Goal: Task Accomplishment & Management: Check status

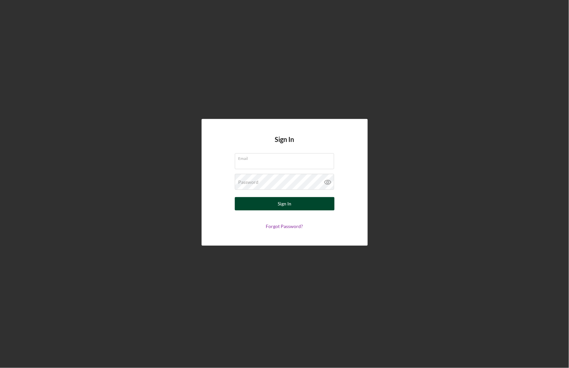
type input "[EMAIL_ADDRESS][DOMAIN_NAME]"
click at [291, 204] on button "Sign In" at bounding box center [285, 203] width 100 height 13
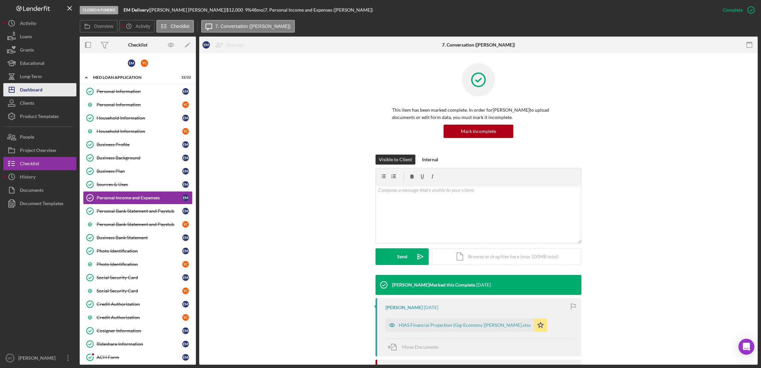
click at [40, 90] on div "Dashboard" at bounding box center [31, 90] width 23 height 15
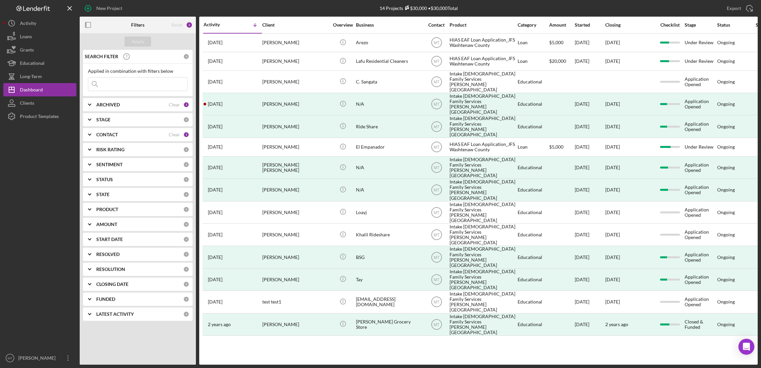
click at [123, 84] on input at bounding box center [137, 83] width 99 height 13
click at [164, 86] on input at bounding box center [137, 83] width 99 height 13
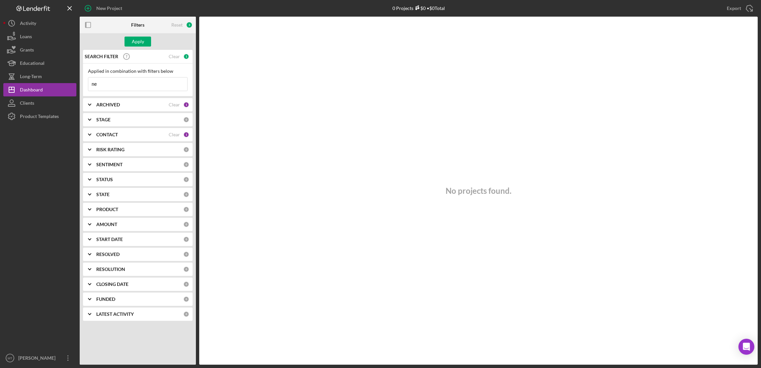
type input "n"
type input "N"
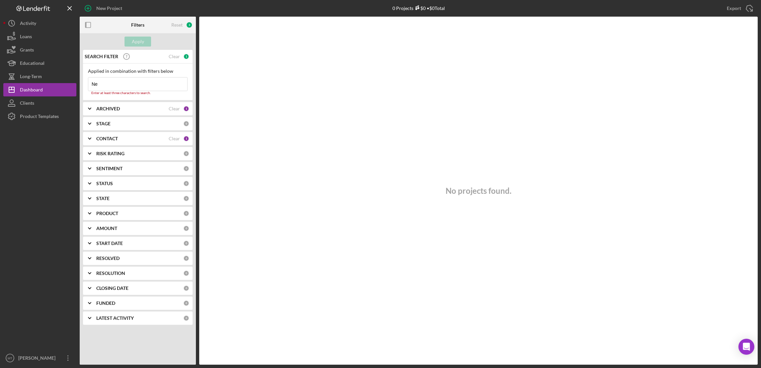
type input "N"
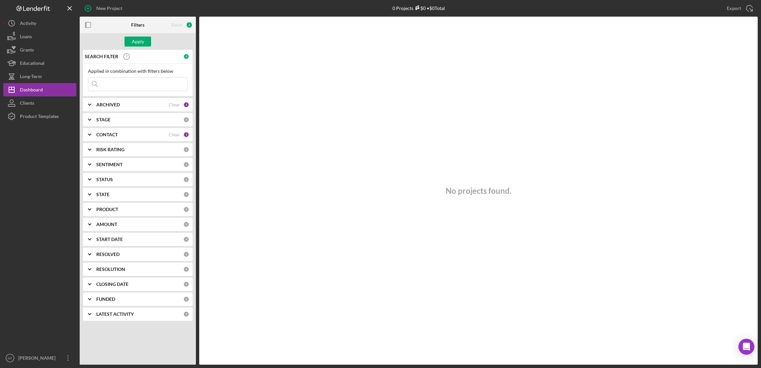
click at [157, 101] on div "ARCHIVED Clear 1" at bounding box center [142, 104] width 93 height 13
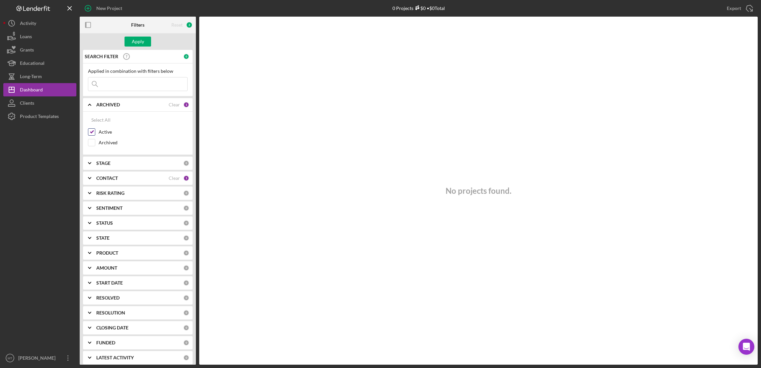
click at [89, 132] on input "Active" at bounding box center [91, 132] width 7 height 7
checkbox input "false"
click at [126, 81] on input at bounding box center [137, 83] width 99 height 13
click at [141, 43] on div "Apply" at bounding box center [138, 42] width 12 height 10
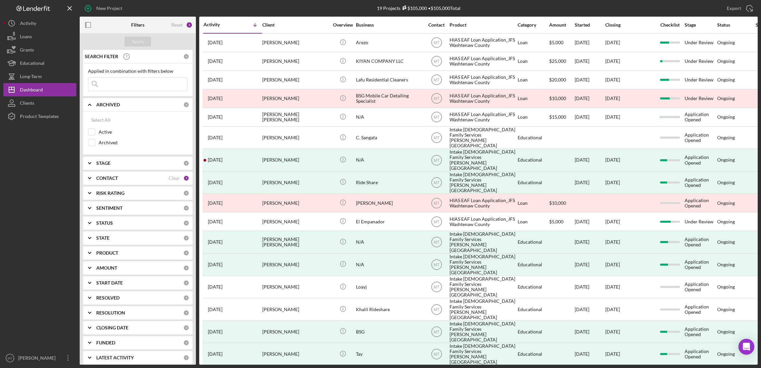
click at [121, 81] on input at bounding box center [137, 83] width 99 height 13
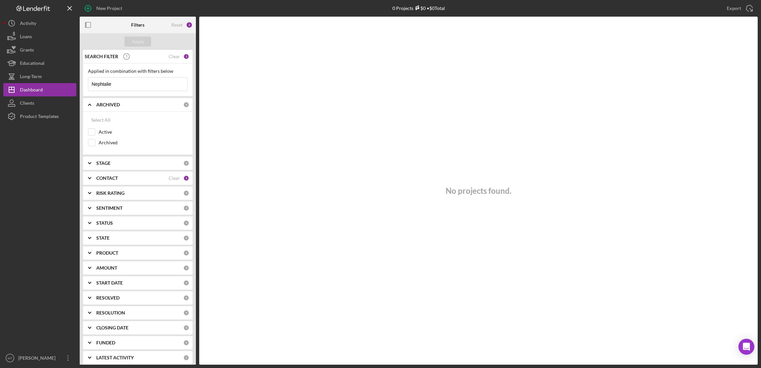
type input "Nephtalie"
click at [166, 180] on div "CONTACT" at bounding box center [132, 177] width 72 height 5
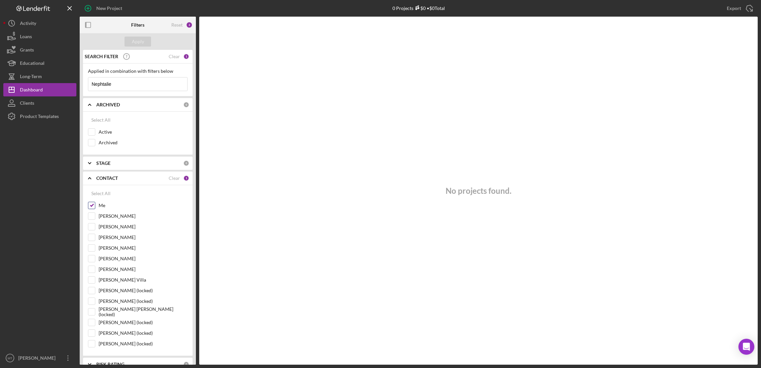
click at [90, 206] on input "Me" at bounding box center [91, 205] width 7 height 7
checkbox input "false"
click at [118, 81] on input "Nephtalie" at bounding box center [137, 83] width 99 height 13
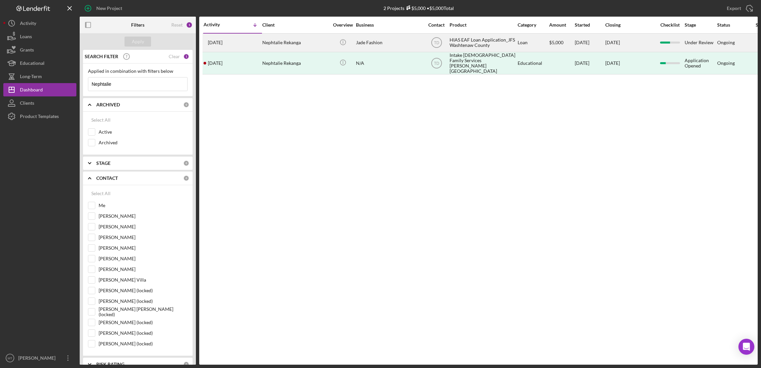
click at [458, 42] on div "HIAS EAF Loan Application_JFS Washtenaw County" at bounding box center [483, 43] width 66 height 18
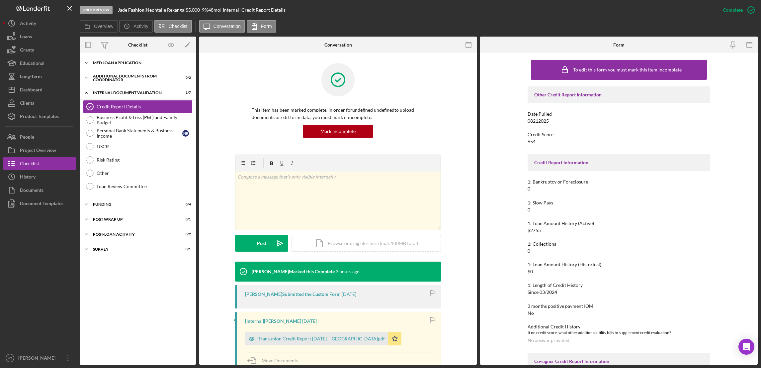
click at [122, 63] on div "MED Loan Application" at bounding box center [140, 63] width 95 height 4
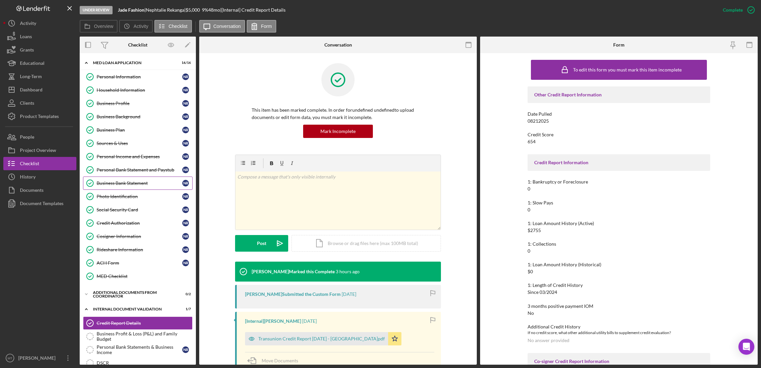
click at [124, 187] on link "Business Bank Statement Business Bank Statement N R" at bounding box center [138, 182] width 110 height 13
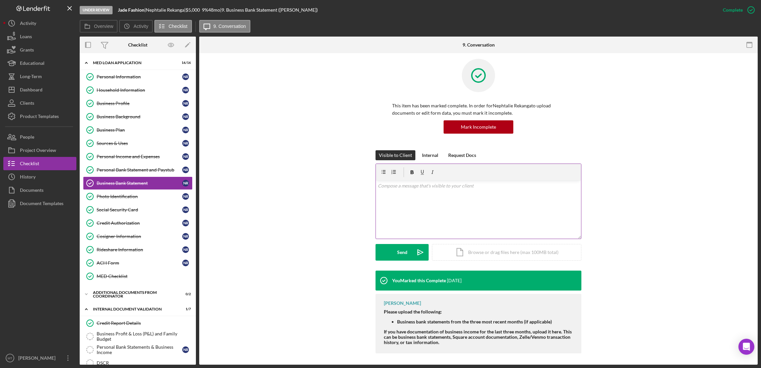
scroll to position [6, 0]
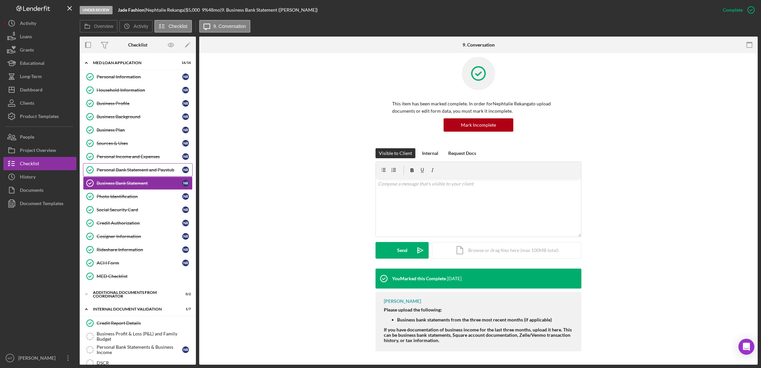
click at [119, 174] on link "Personal Bank Statement and Paystub Personal Bank Statement and Paystub N R" at bounding box center [138, 169] width 110 height 13
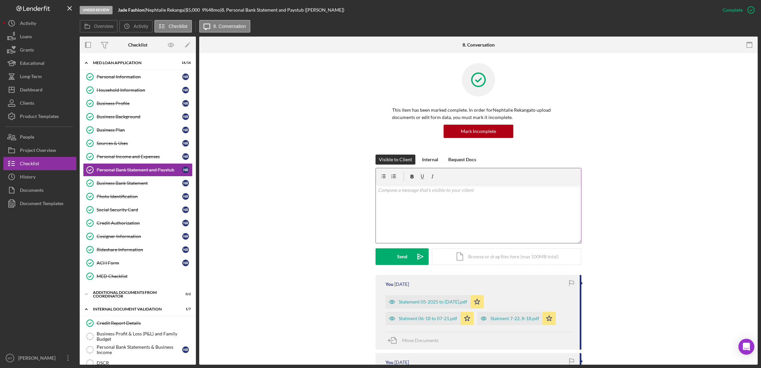
scroll to position [100, 0]
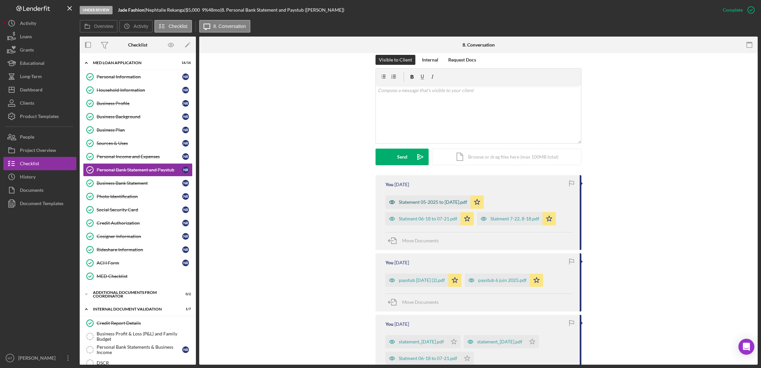
click at [405, 203] on div "Statement 05-2025 to [DATE].pdf" at bounding box center [433, 201] width 68 height 5
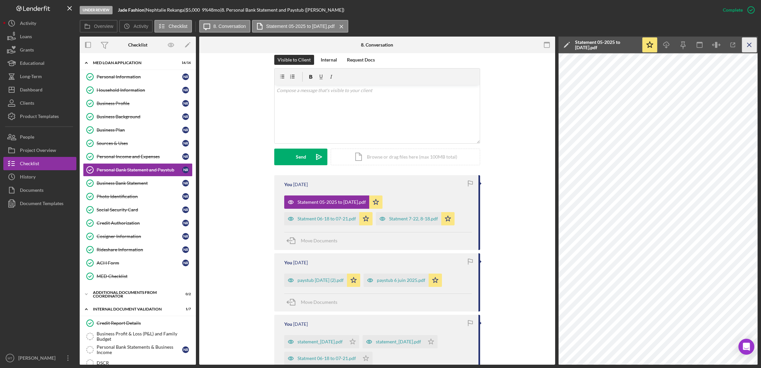
click at [568, 44] on icon "Icon/Menu Close" at bounding box center [749, 45] width 15 height 15
